Goal: Check status: Check status

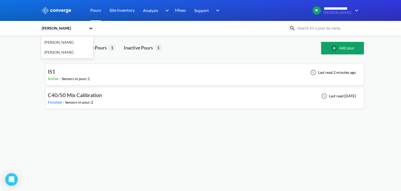
click at [92, 28] on icon at bounding box center [90, 28] width 3 height 2
click at [56, 51] on div "[PERSON_NAME]" at bounding box center [67, 52] width 52 height 10
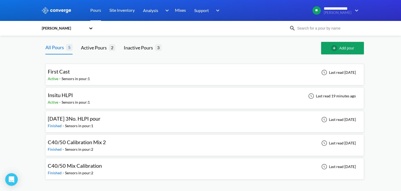
click at [80, 99] on div "Sensors in pour: 1" at bounding box center [76, 102] width 28 height 6
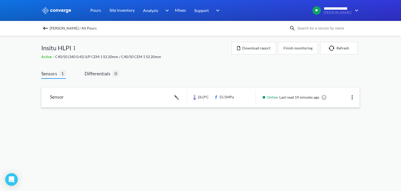
click at [92, 99] on link at bounding box center [200, 97] width 318 height 20
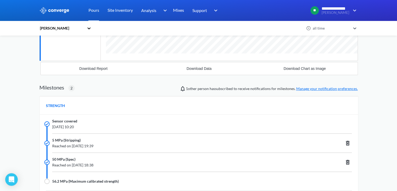
scroll to position [157, 0]
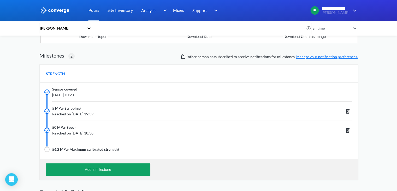
drag, startPoint x: 68, startPoint y: 95, endPoint x: 84, endPoint y: 95, distance: 16.4
click at [84, 95] on span "[DATE] 10:20" at bounding box center [170, 95] width 236 height 6
click at [71, 95] on span "[DATE] 10:20" at bounding box center [170, 95] width 236 height 6
drag, startPoint x: 88, startPoint y: 94, endPoint x: 96, endPoint y: 94, distance: 7.6
click at [94, 94] on span "[DATE] 10:20" at bounding box center [170, 95] width 236 height 6
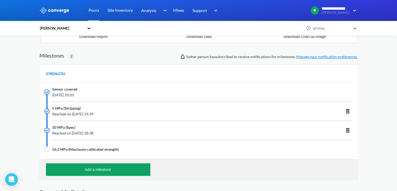
click at [103, 108] on div "5 MPa (Stripping)" at bounding box center [172, 108] width 240 height 6
drag, startPoint x: 115, startPoint y: 115, endPoint x: 102, endPoint y: 114, distance: 12.6
click at [102, 114] on span "Reached on [DATE] 19:39" at bounding box center [170, 114] width 236 height 6
click at [113, 130] on span "Reached on [DATE] 18:38" at bounding box center [170, 133] width 236 height 6
drag, startPoint x: 115, startPoint y: 133, endPoint x: 104, endPoint y: 132, distance: 10.5
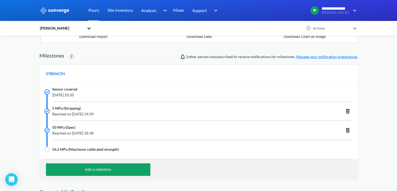
click at [104, 132] on span "Reached on [DATE] 18:38" at bounding box center [170, 133] width 236 height 6
click at [106, 130] on span "Reached on [DATE] 18:38" at bounding box center [170, 133] width 236 height 6
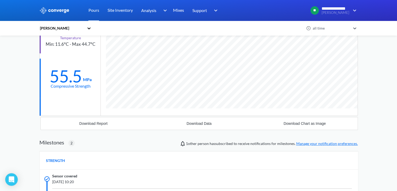
scroll to position [78, 0]
